Goal: Use online tool/utility: Utilize a website feature to perform a specific function

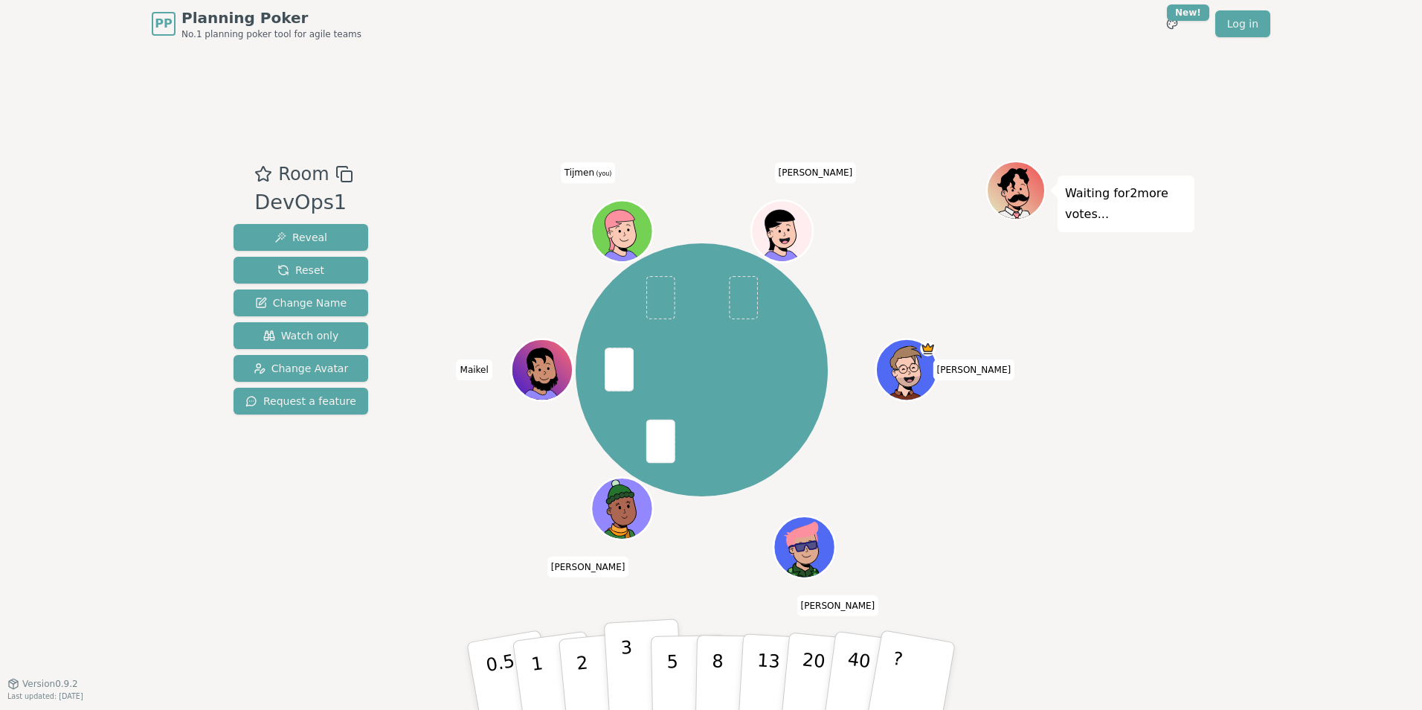
click at [624, 670] on p "3" at bounding box center [628, 677] width 16 height 81
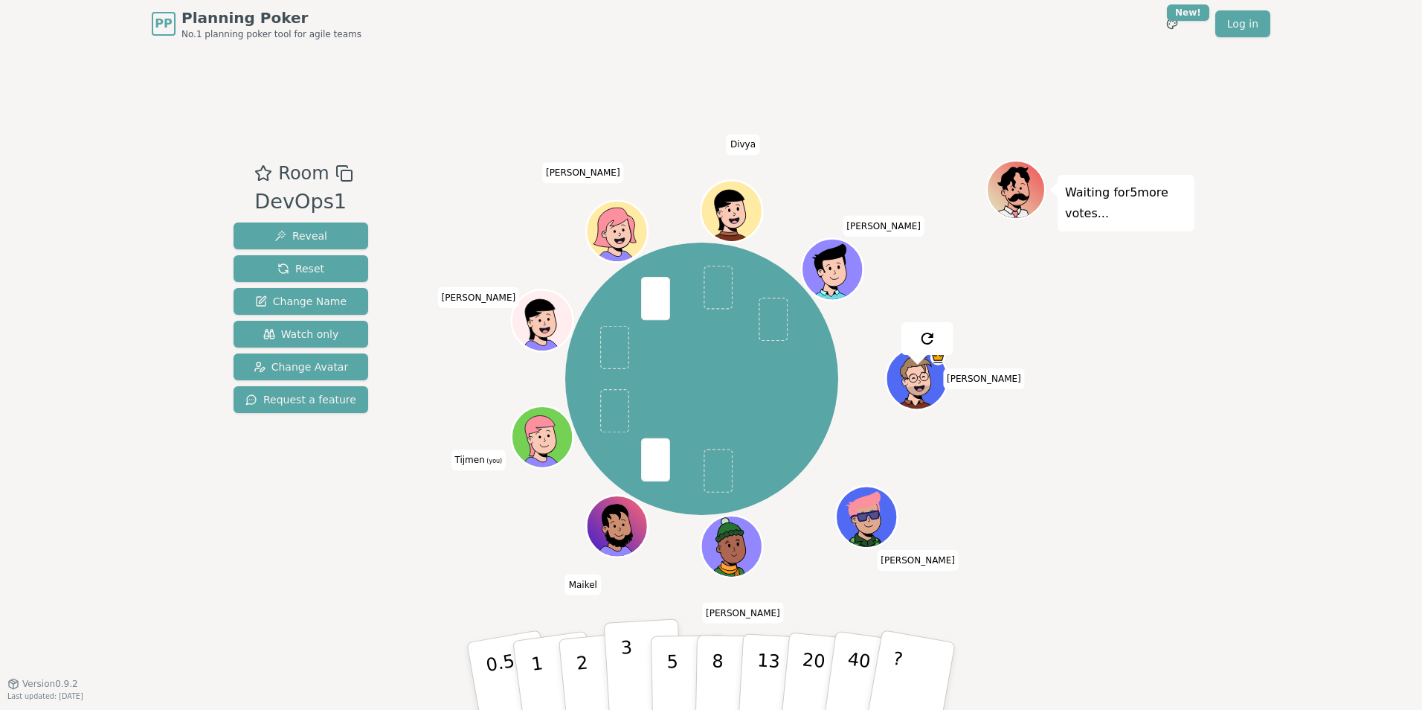
click at [625, 671] on p "3" at bounding box center [628, 677] width 16 height 81
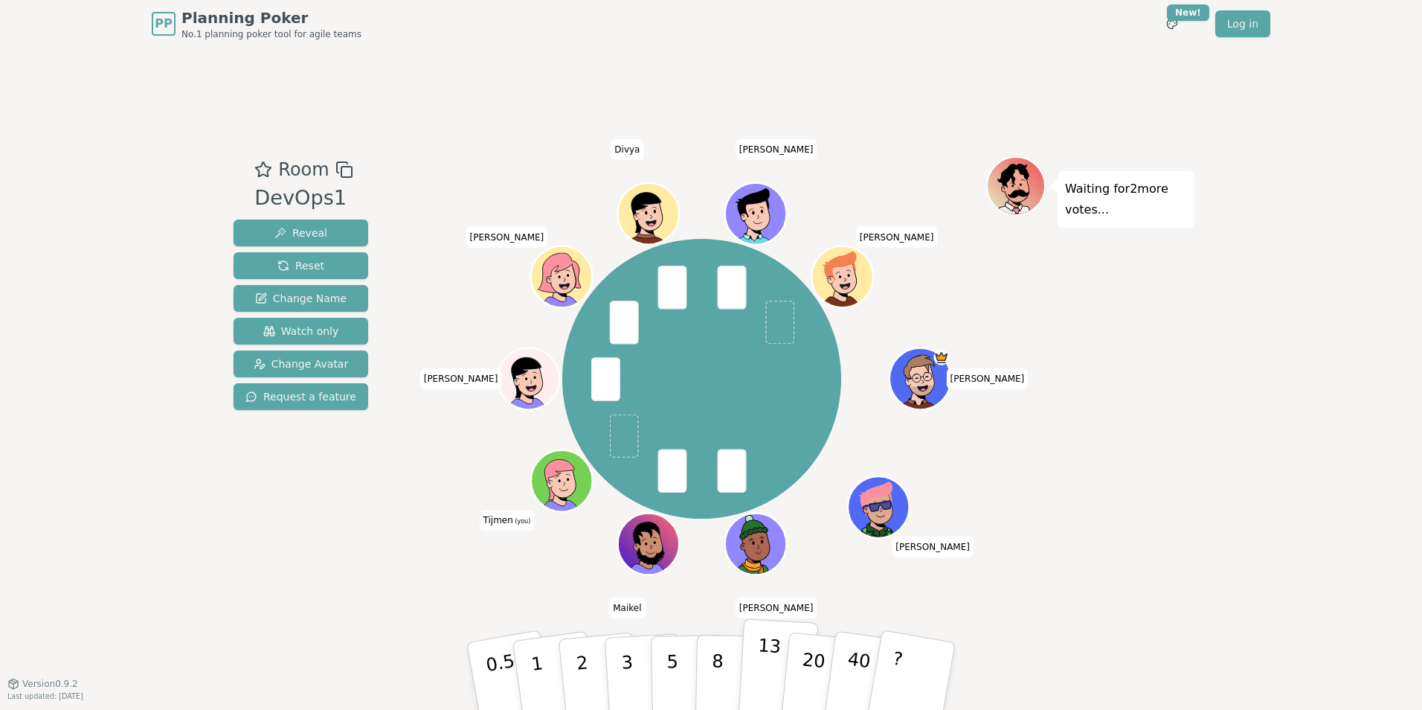
click at [754, 672] on button "13" at bounding box center [778, 676] width 81 height 116
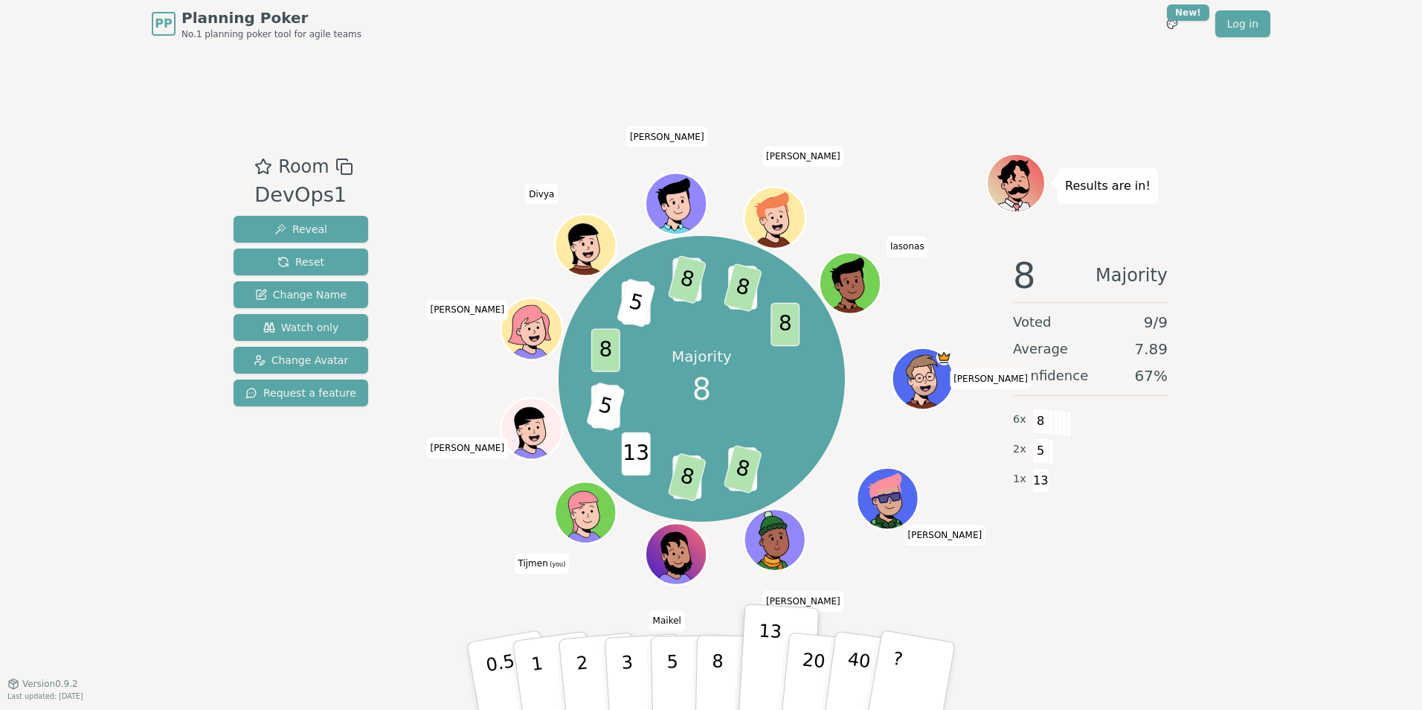
click at [329, 574] on div "Room DevOps1 Reveal Reset Change Name Watch only Change Avatar Request a feature" at bounding box center [301, 365] width 147 height 425
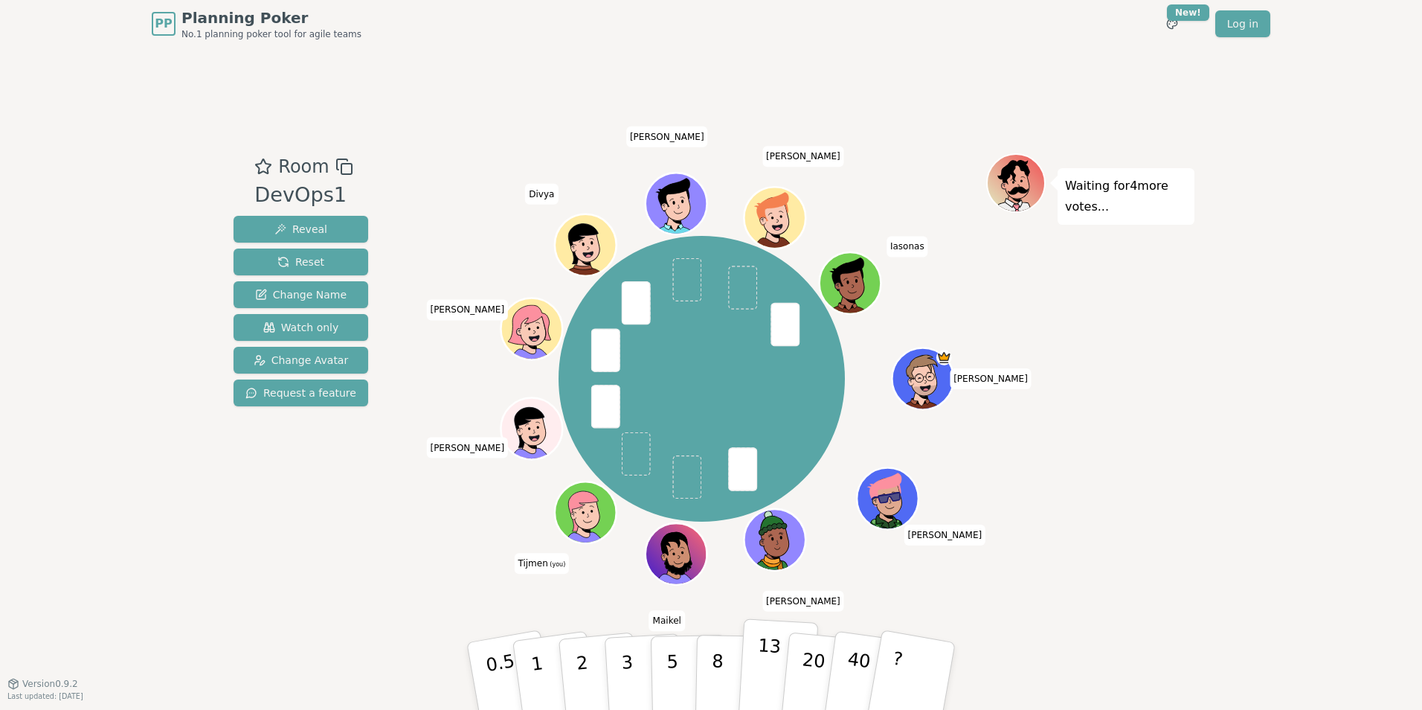
click at [772, 650] on p "13" at bounding box center [768, 676] width 28 height 82
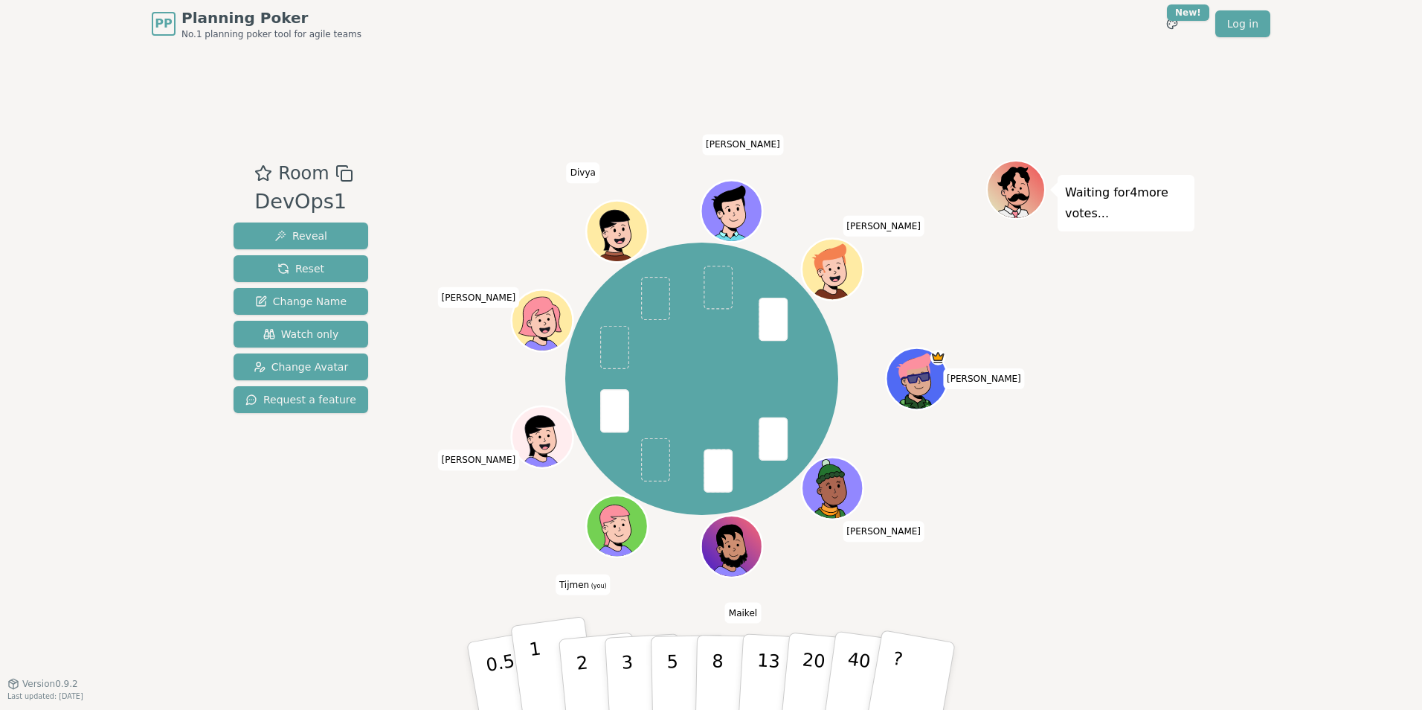
click at [547, 670] on button "1" at bounding box center [554, 676] width 89 height 121
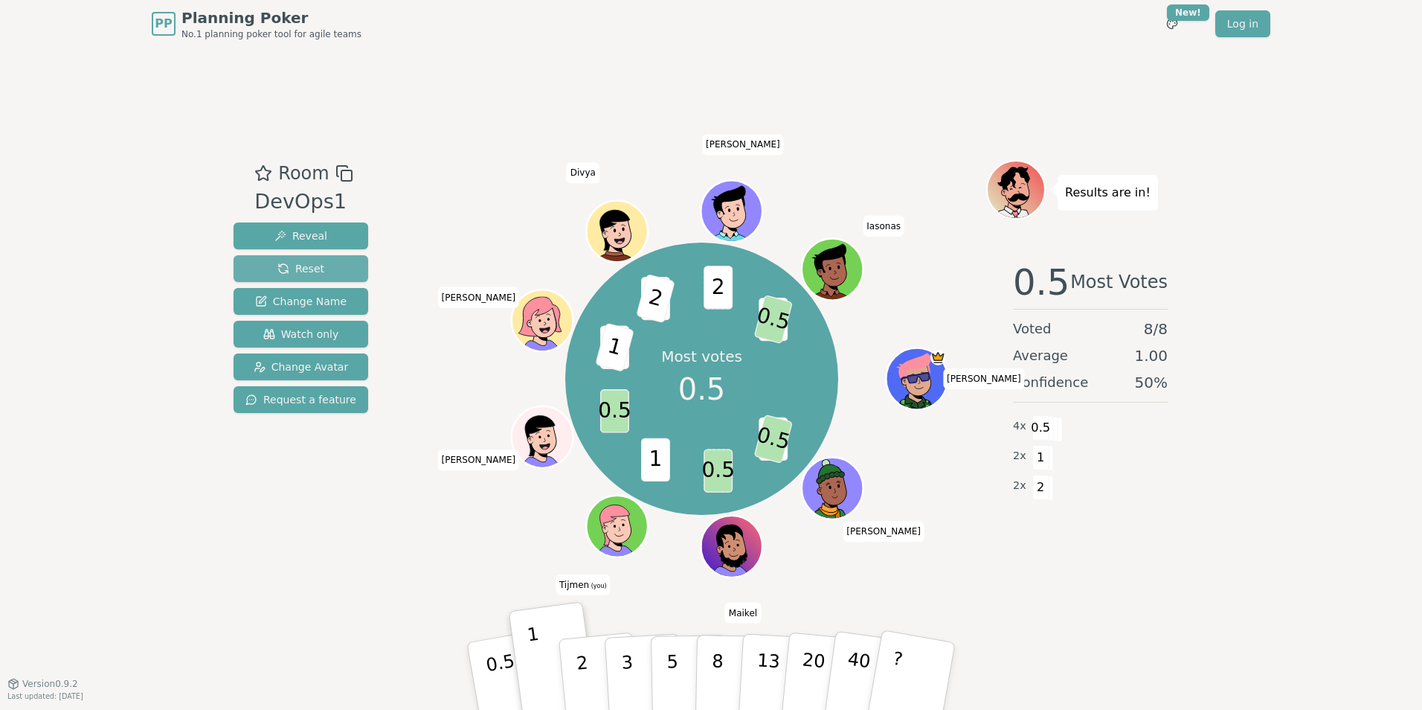
click at [312, 268] on span "Reset" at bounding box center [300, 268] width 47 height 15
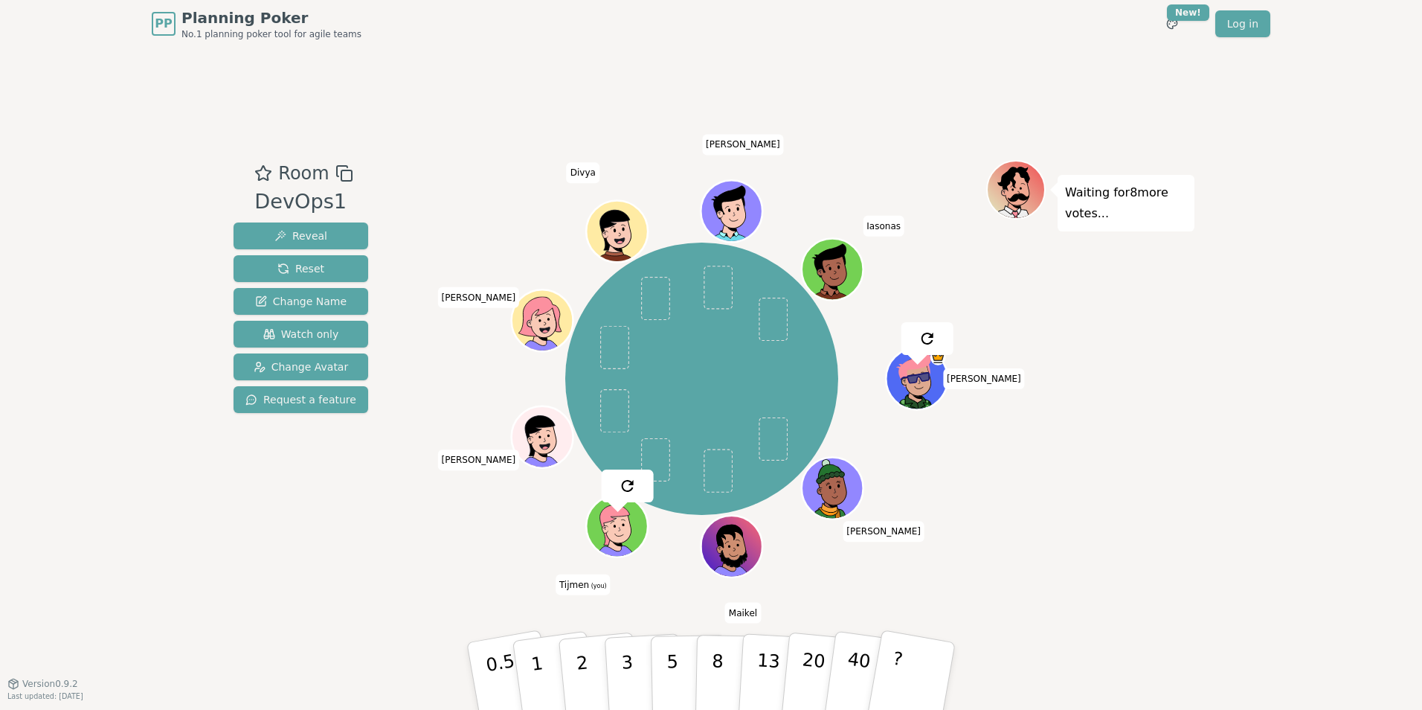
click at [386, 215] on div "Room DevOps1 Reveal Reset Change Name Watch only Change Avatar Request a featur…" at bounding box center [711, 365] width 967 height 411
click at [541, 662] on button "1" at bounding box center [554, 676] width 89 height 121
